Goal: Check status: Check status

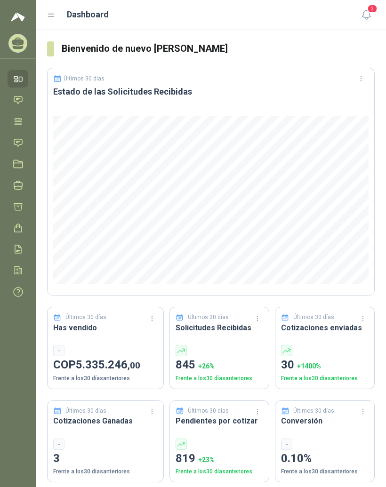
click at [55, 11] on icon at bounding box center [51, 15] width 8 height 8
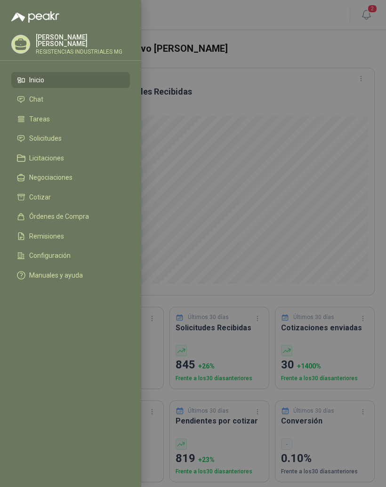
click at [73, 134] on link "Solicitudes" at bounding box center [70, 139] width 119 height 16
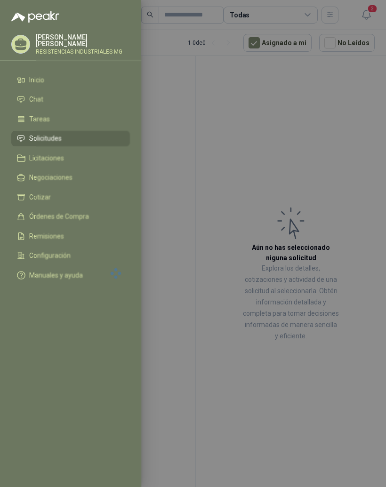
click at [340, 116] on div at bounding box center [193, 243] width 386 height 487
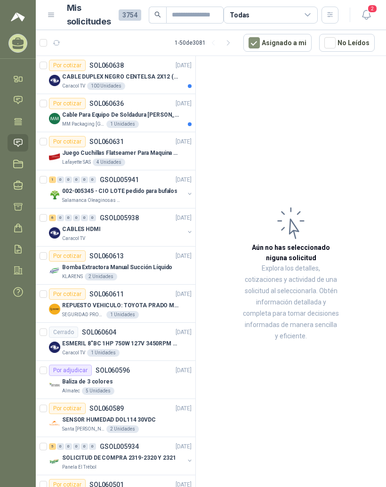
click at [155, 71] on div "CABLE DUPLEX NEGRO CENTELSA 2X12 (COLOR NEGRO)" at bounding box center [126, 76] width 129 height 11
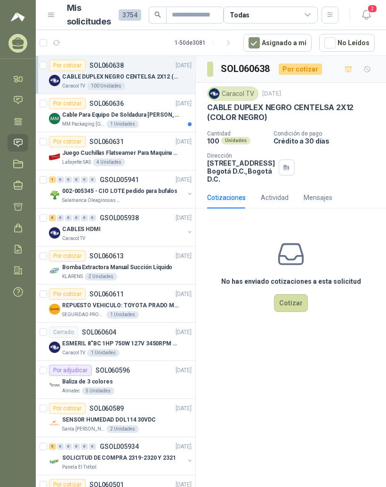
click at [157, 104] on div "Por cotizar SOL060636 [DATE]" at bounding box center [120, 103] width 143 height 11
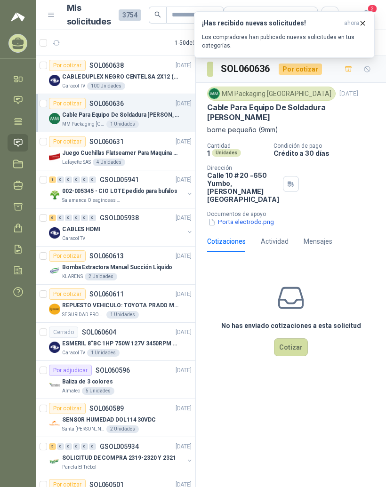
click at [176, 144] on p "[DATE]" at bounding box center [184, 141] width 16 height 9
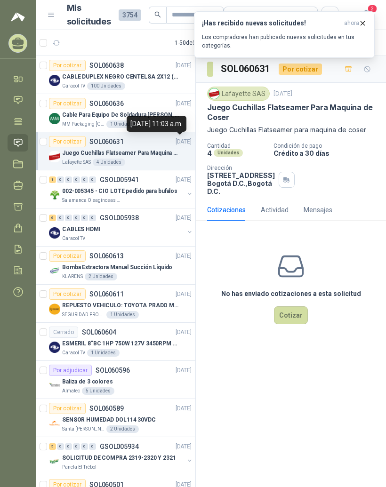
click at [146, 189] on p "002-005345 - CIO LOTE pedido para bufalos" at bounding box center [119, 191] width 115 height 9
